Goal: Task Accomplishment & Management: Complete application form

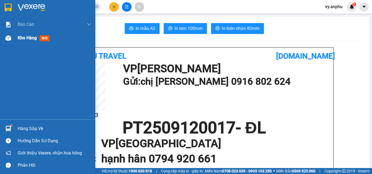
click at [21, 41] on div "Kho hàng mới" at bounding box center [35, 38] width 34 height 7
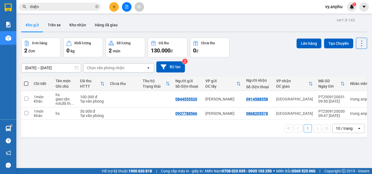
click at [25, 85] on span at bounding box center [26, 84] width 4 height 4
click at [26, 81] on input "checkbox" at bounding box center [26, 81] width 0 height 0
checkbox input "true"
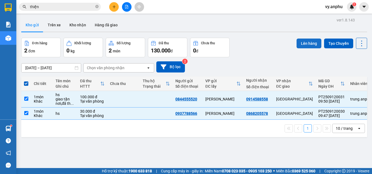
click at [301, 47] on button "Lên hàng" at bounding box center [308, 44] width 25 height 10
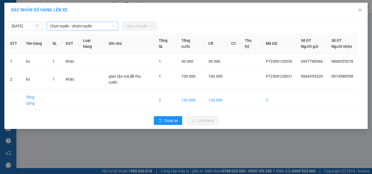
click at [68, 29] on span "Chọn tuyến - nhóm tuyến" at bounding box center [82, 26] width 65 height 8
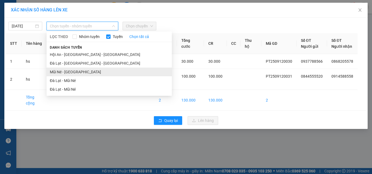
click at [72, 73] on li "Mũi Né - [GEOGRAPHIC_DATA]" at bounding box center [109, 72] width 125 height 9
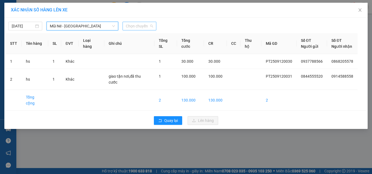
click at [133, 23] on span "Chọn chuyến" at bounding box center [139, 26] width 27 height 8
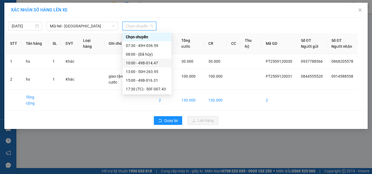
click at [150, 63] on div "10:00 - 49B-014.47" at bounding box center [147, 63] width 42 height 6
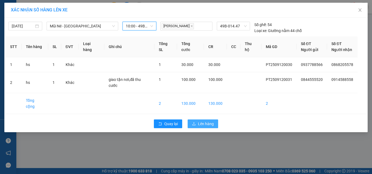
click at [203, 121] on span "Lên hàng" at bounding box center [206, 124] width 16 height 6
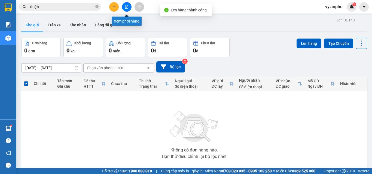
click at [127, 4] on button at bounding box center [127, 7] width 10 height 10
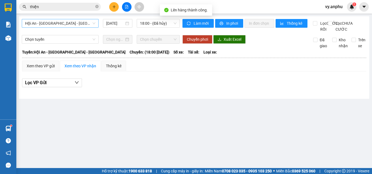
click at [85, 23] on span "Hội An - [GEOGRAPHIC_DATA] - [GEOGRAPHIC_DATA]" at bounding box center [60, 23] width 70 height 8
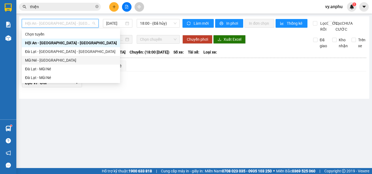
click at [52, 60] on div "Mũi Né - [GEOGRAPHIC_DATA]" at bounding box center [71, 60] width 92 height 6
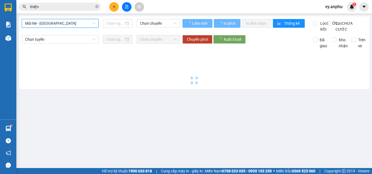
type input "[DATE]"
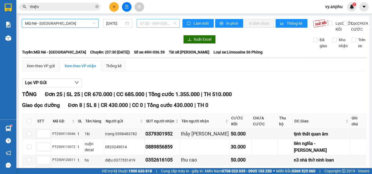
click at [150, 25] on span "07:30 - 49H-036.59" at bounding box center [158, 23] width 36 height 8
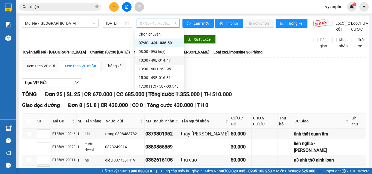
click at [147, 58] on div "10:00 - 49B-014.47" at bounding box center [159, 60] width 42 height 6
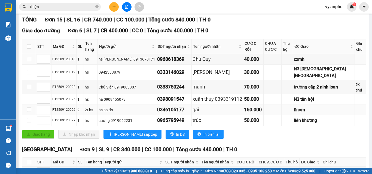
scroll to position [109, 0]
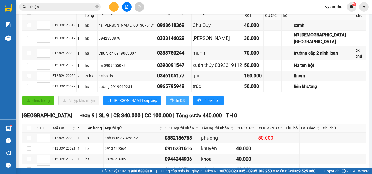
click at [176, 98] on span "In DS" at bounding box center [180, 101] width 9 height 6
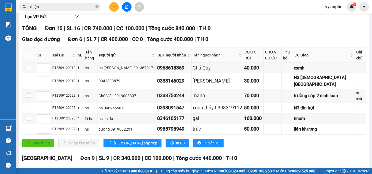
scroll to position [54, 0]
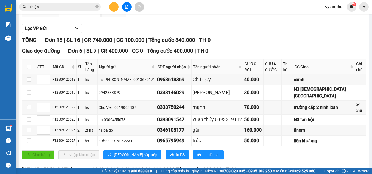
click at [41, 15] on div "Xem theo VP gửi" at bounding box center [41, 12] width 28 height 6
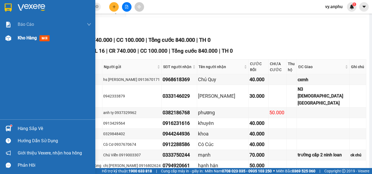
click at [11, 39] on img at bounding box center [8, 38] width 6 height 6
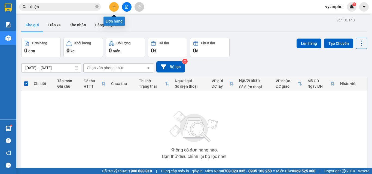
click at [113, 8] on icon "plus" at bounding box center [114, 7] width 4 height 4
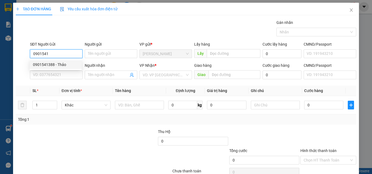
click at [62, 64] on div "0901541388 - Thảo" at bounding box center [55, 65] width 45 height 6
type input "0901541388"
type input "Thảo"
type input "N3 [PERSON_NAME]"
type input "0974820360"
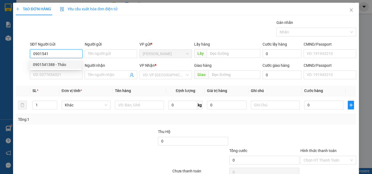
type input "hanh"
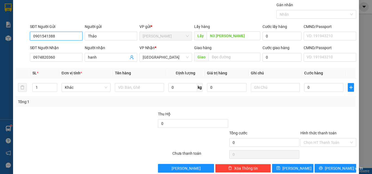
scroll to position [27, 0]
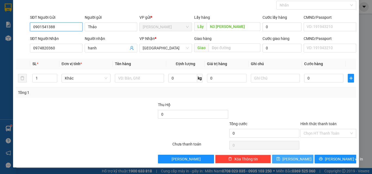
type input "0901541388"
click at [296, 159] on button "[PERSON_NAME]" at bounding box center [293, 159] width 42 height 9
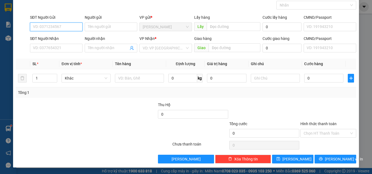
click at [46, 28] on input "SĐT Người Gửi" at bounding box center [56, 27] width 53 height 9
click at [57, 38] on div "0918935925" at bounding box center [55, 38] width 45 height 6
type input "0918935925"
type input "0772620712"
type input "50.000"
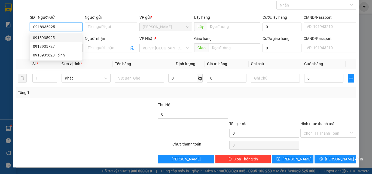
type input "50.000"
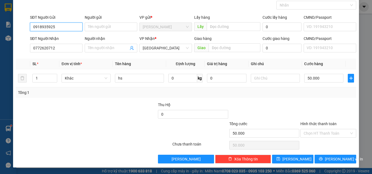
type input "0918935925"
click at [192, 97] on div "Tổng: 1" at bounding box center [186, 93] width 340 height 10
click at [321, 137] on input "Hình thức thanh toán" at bounding box center [325, 133] width 45 height 8
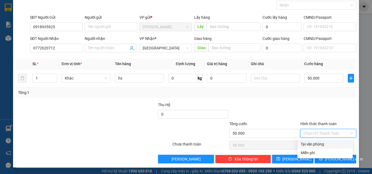
click at [320, 146] on div "Tại văn phòng" at bounding box center [324, 144] width 49 height 6
type input "0"
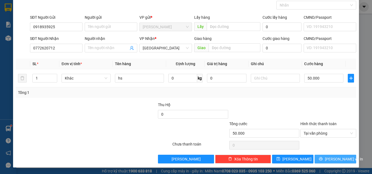
click at [322, 160] on icon "printer" at bounding box center [321, 159] width 4 height 4
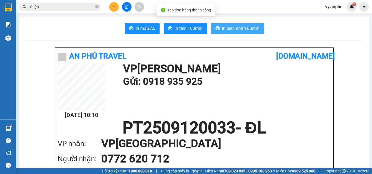
click at [226, 32] on span "In biên nhận 80mm" at bounding box center [241, 28] width 38 height 7
